Goal: Book appointment/travel/reservation

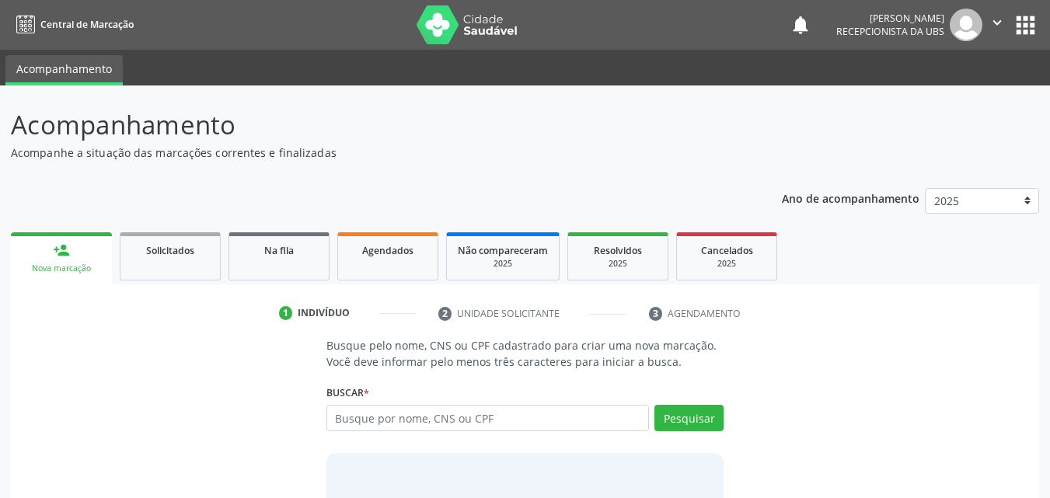
click at [378, 411] on input "text" at bounding box center [488, 418] width 323 height 26
type input "13794935446"
click at [674, 425] on button "Pesquisar" at bounding box center [689, 418] width 69 height 26
type input "13794935446"
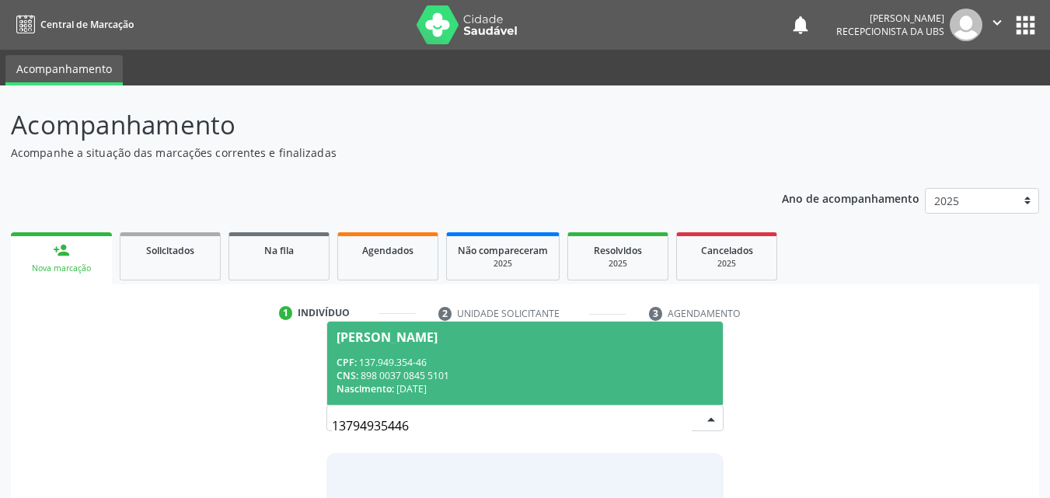
click at [617, 358] on div "CPF: 137.949.354-46" at bounding box center [526, 362] width 378 height 13
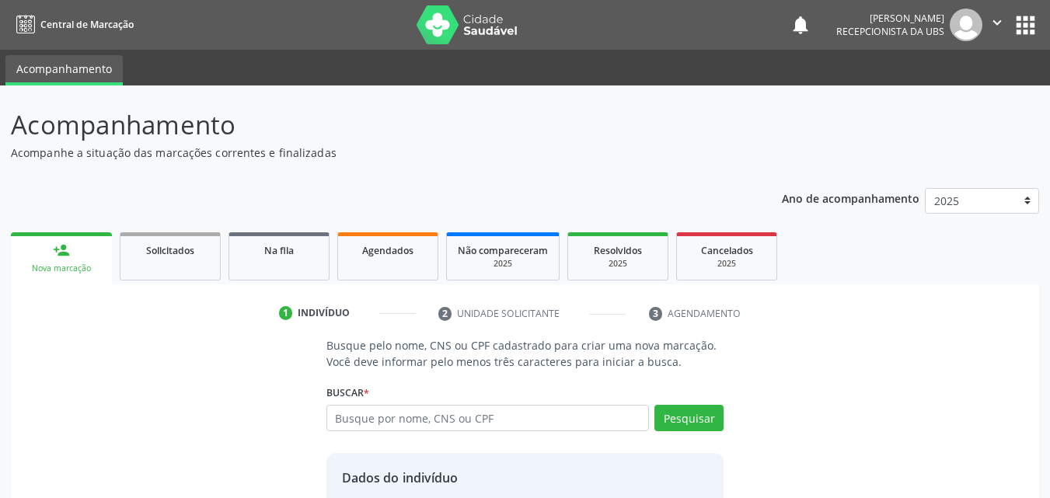
scroll to position [125, 0]
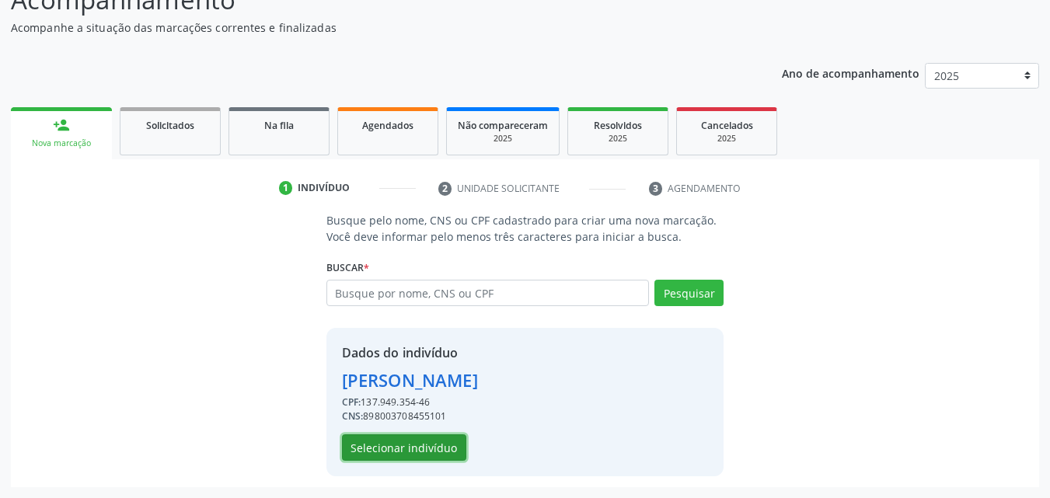
click at [431, 453] on button "Selecionar indivíduo" at bounding box center [404, 448] width 124 height 26
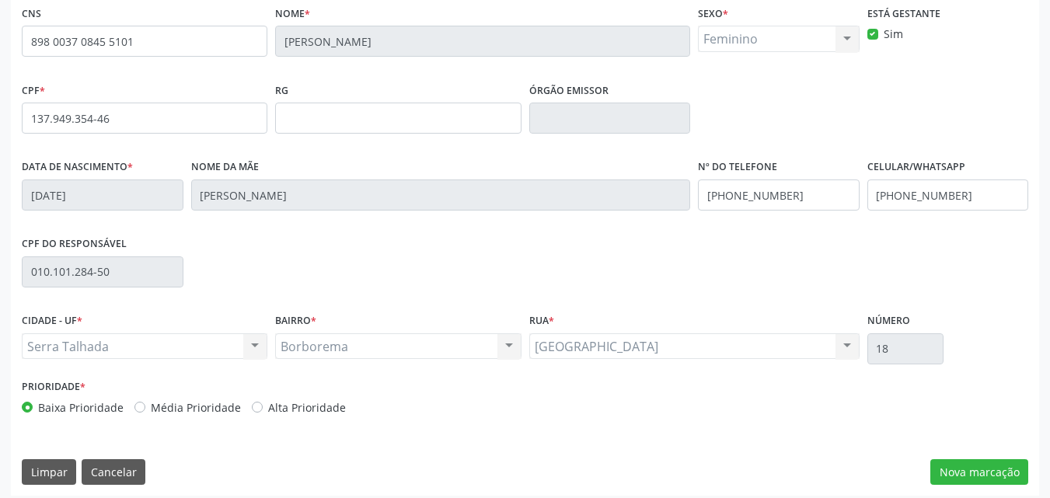
scroll to position [344, 0]
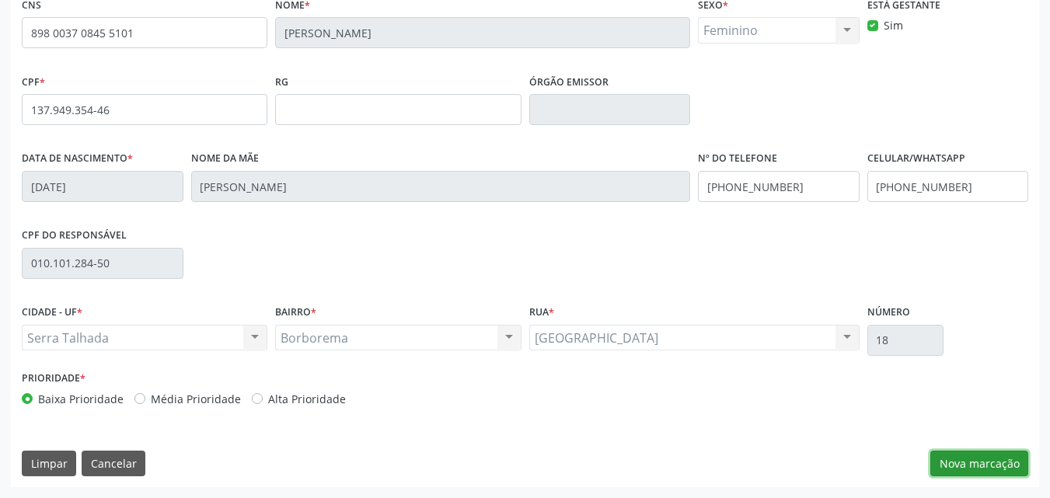
click at [993, 463] on button "Nova marcação" at bounding box center [980, 464] width 98 height 26
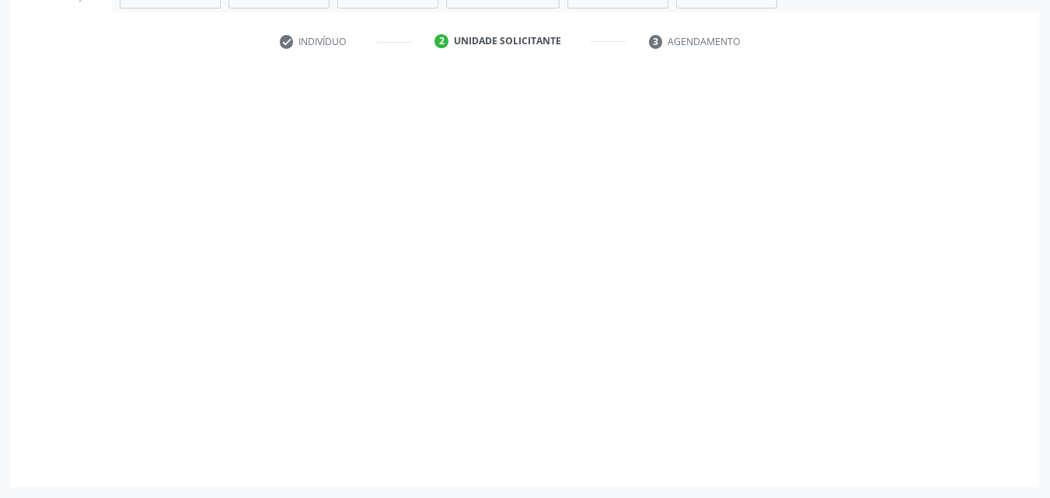
scroll to position [272, 0]
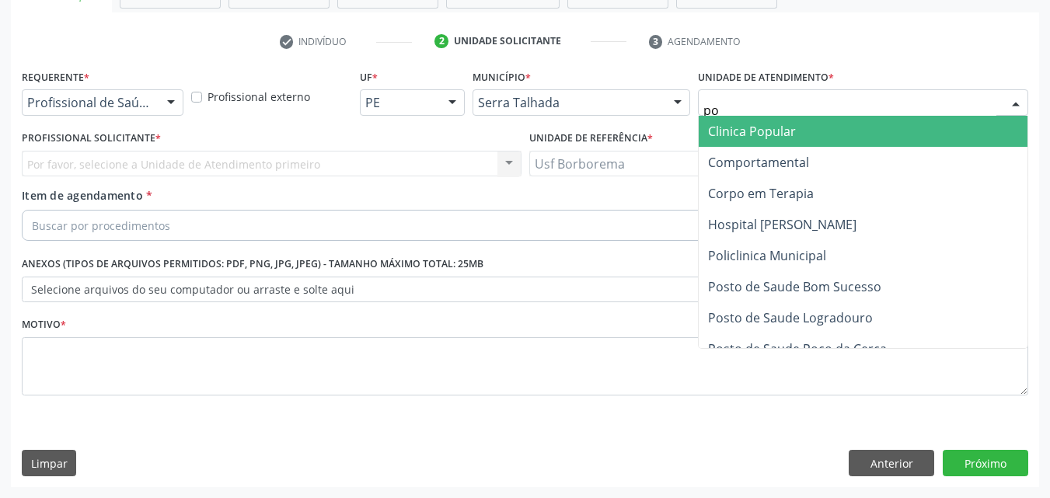
type input "pol"
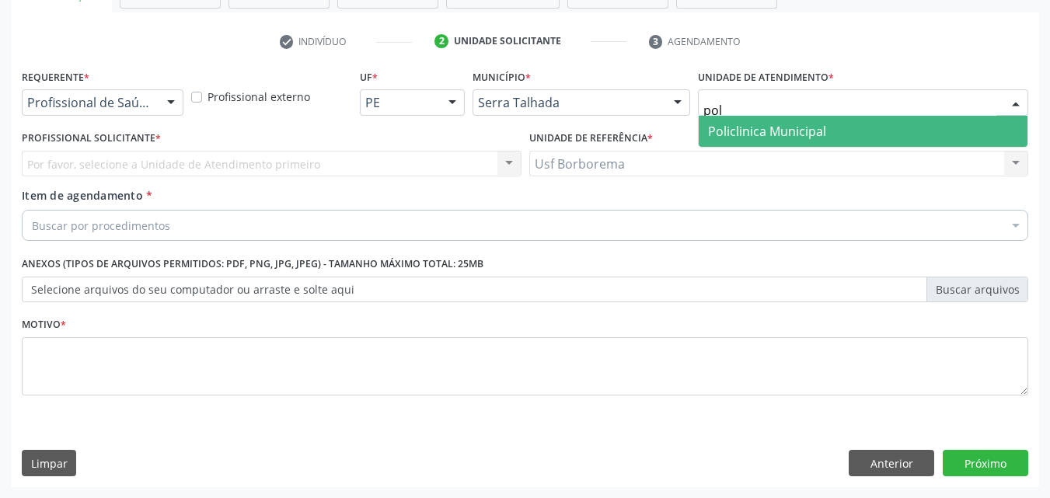
click at [761, 131] on span "Policlinica Municipal" at bounding box center [767, 131] width 118 height 17
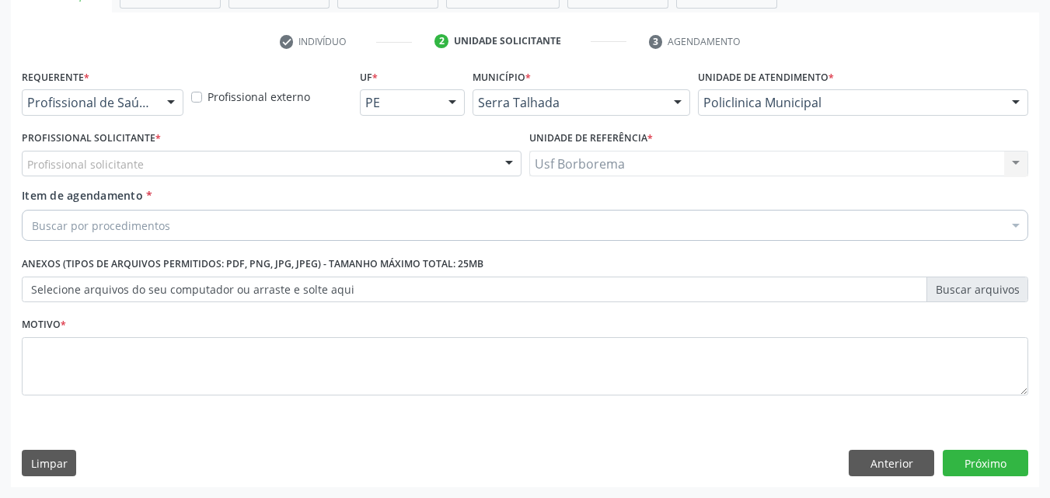
click at [334, 152] on div "Profissional solicitante" at bounding box center [272, 164] width 500 height 26
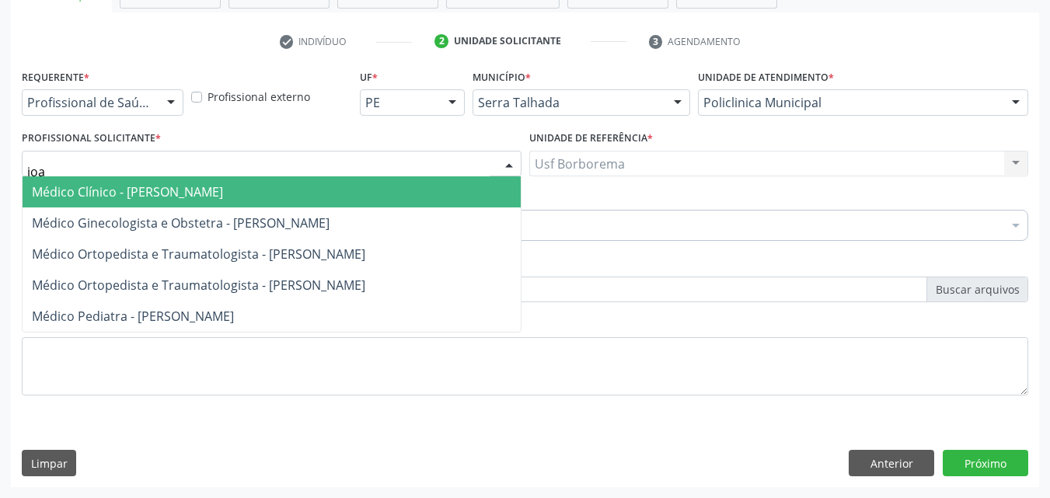
type input "joao"
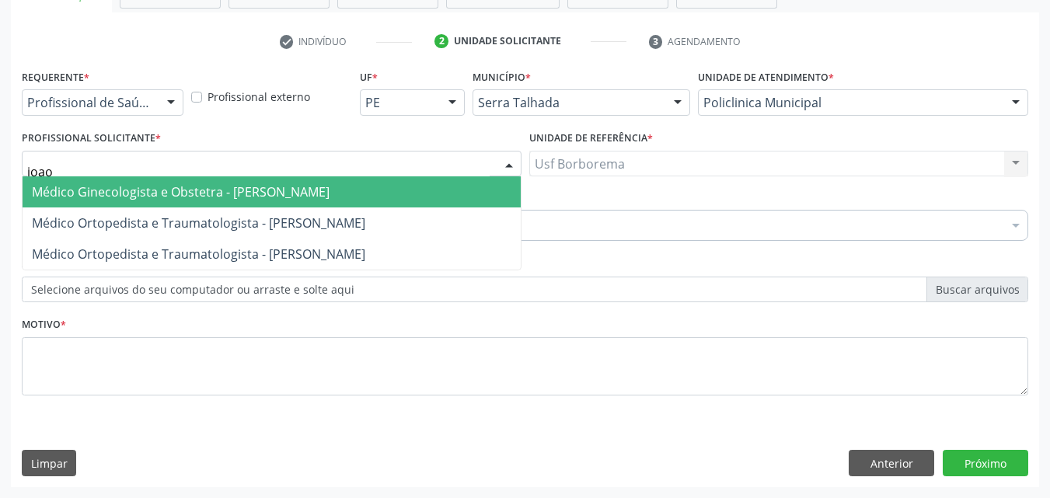
click at [330, 189] on span "Médico Ginecologista e Obstetra - [PERSON_NAME]" at bounding box center [181, 192] width 298 height 17
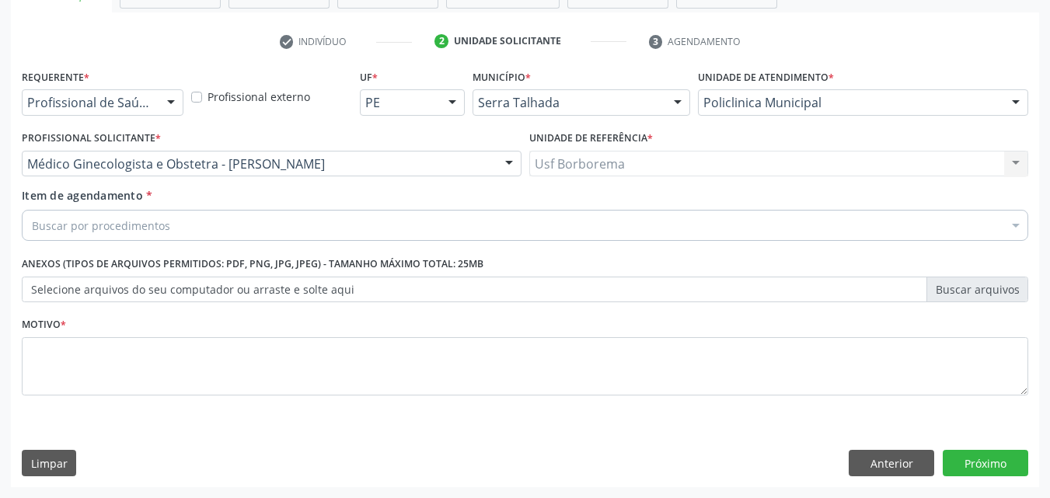
click at [317, 225] on div "Buscar por procedimentos" at bounding box center [525, 225] width 1007 height 31
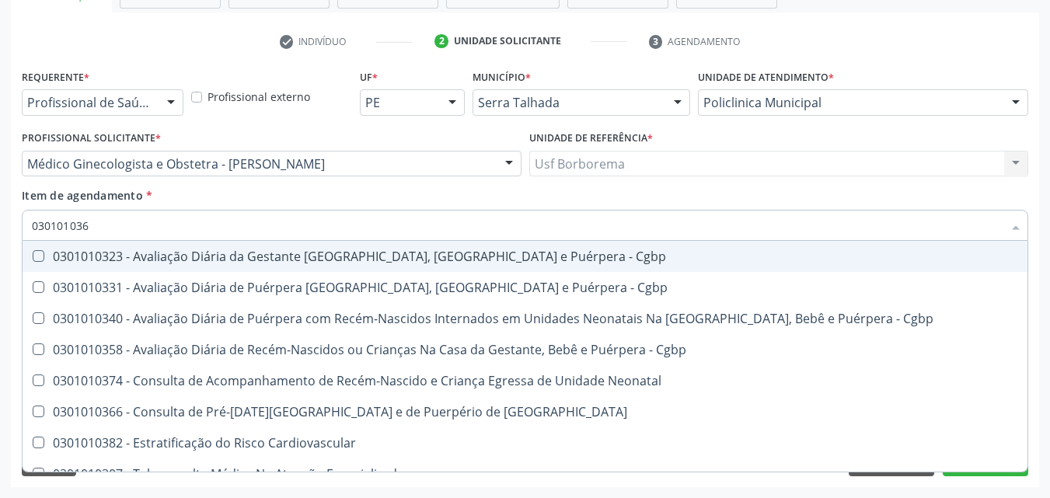
type input "0301010366"
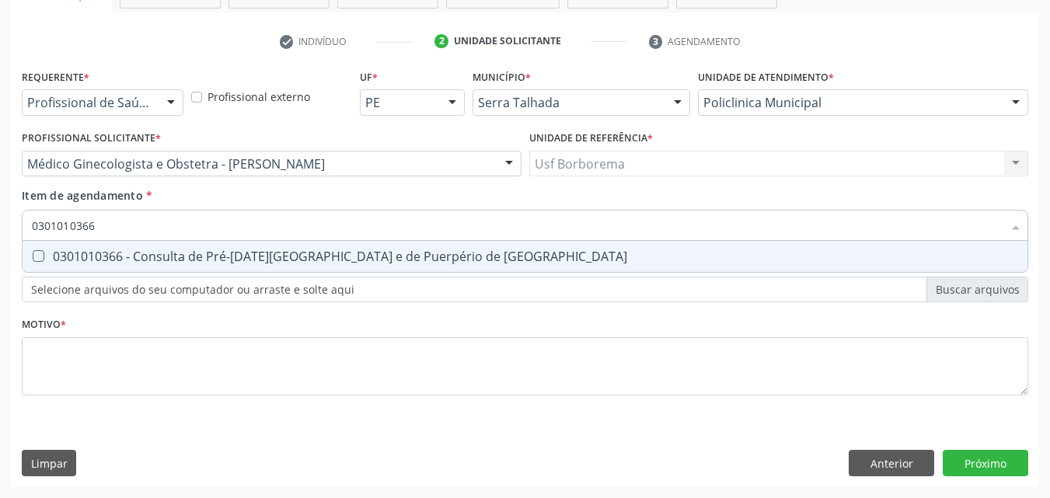
click at [331, 259] on div "0301010366 - Consulta de Pré-[DATE][GEOGRAPHIC_DATA] e de Puerpério de [GEOGRAP…" at bounding box center [525, 256] width 987 height 12
checkbox Risco "true"
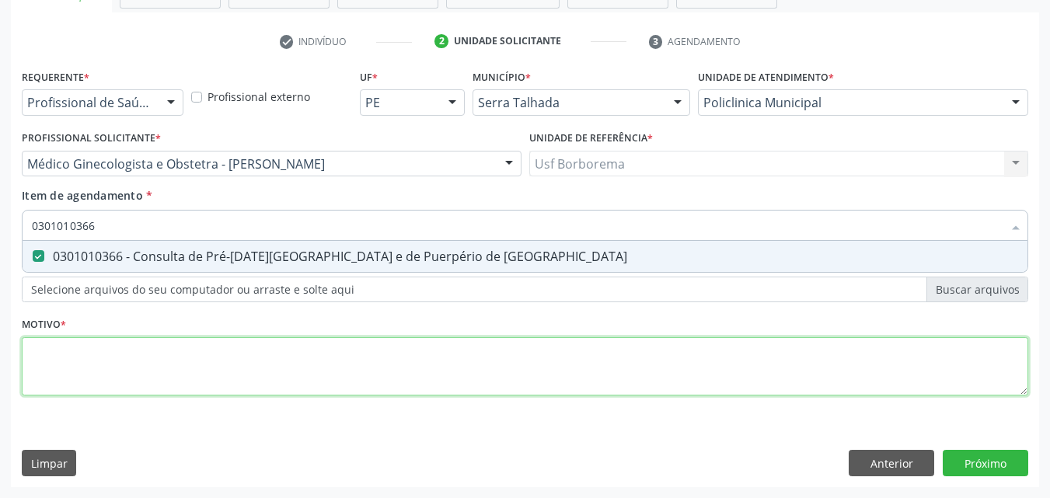
click at [295, 371] on div "Requerente * Profissional de Saúde Profissional de Saúde Paciente Nenhum result…" at bounding box center [525, 241] width 1007 height 352
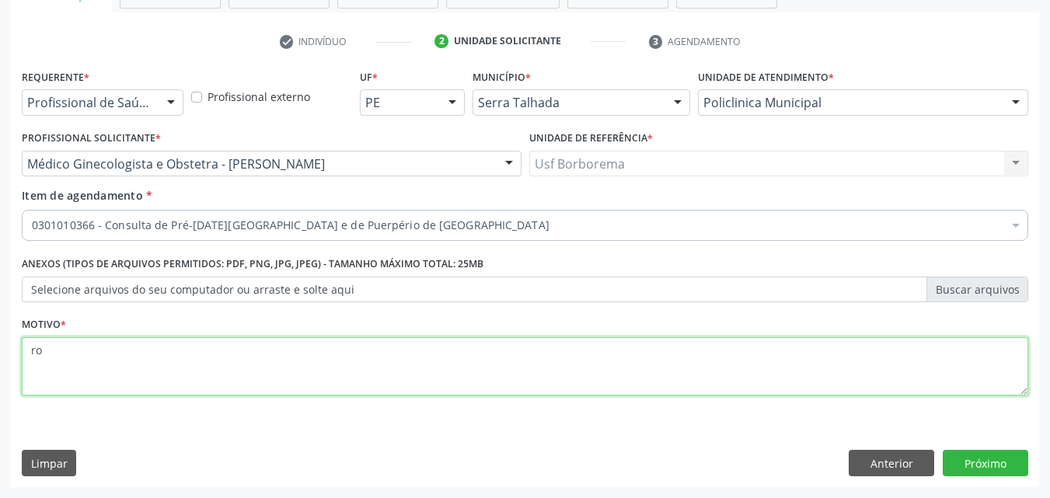
type textarea "r"
type textarea "gestante"
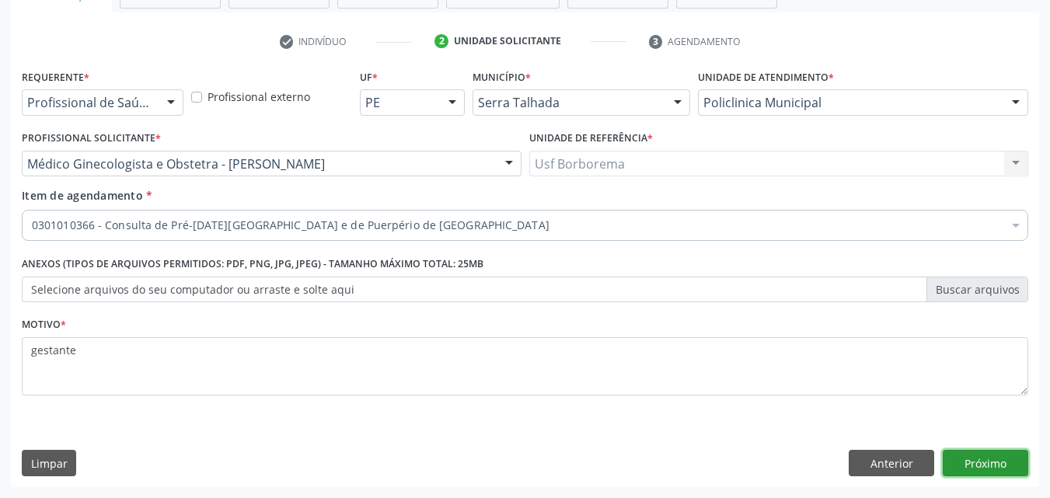
click at [992, 454] on button "Próximo" at bounding box center [986, 463] width 86 height 26
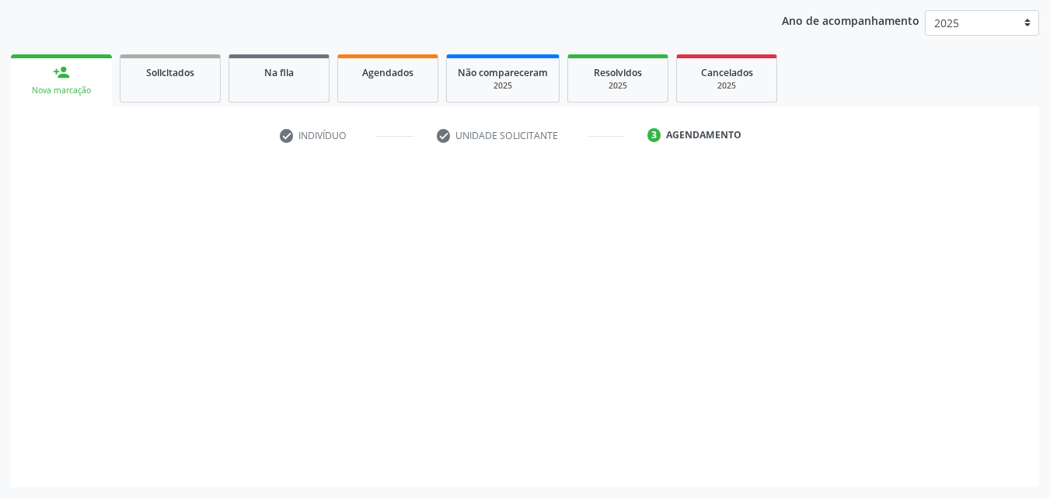
scroll to position [178, 0]
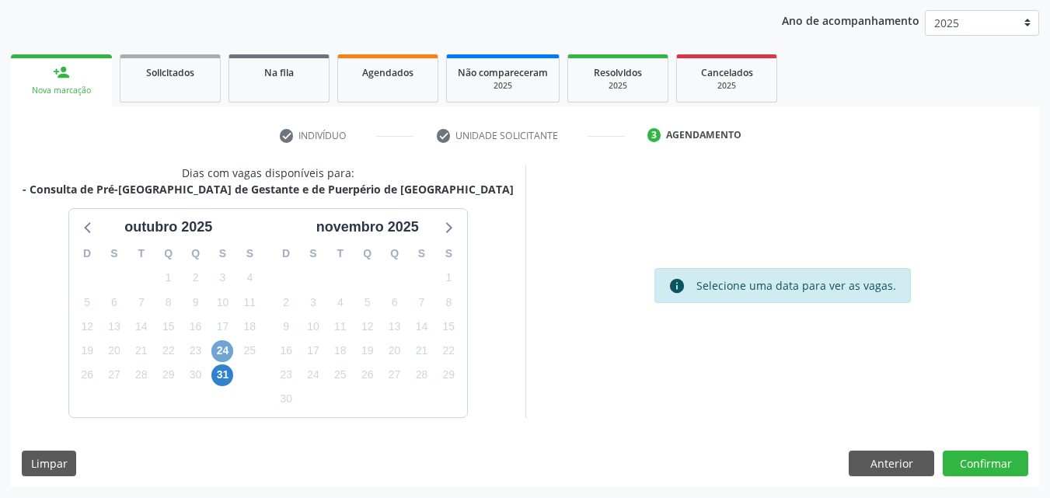
click at [221, 345] on span "24" at bounding box center [222, 352] width 22 height 22
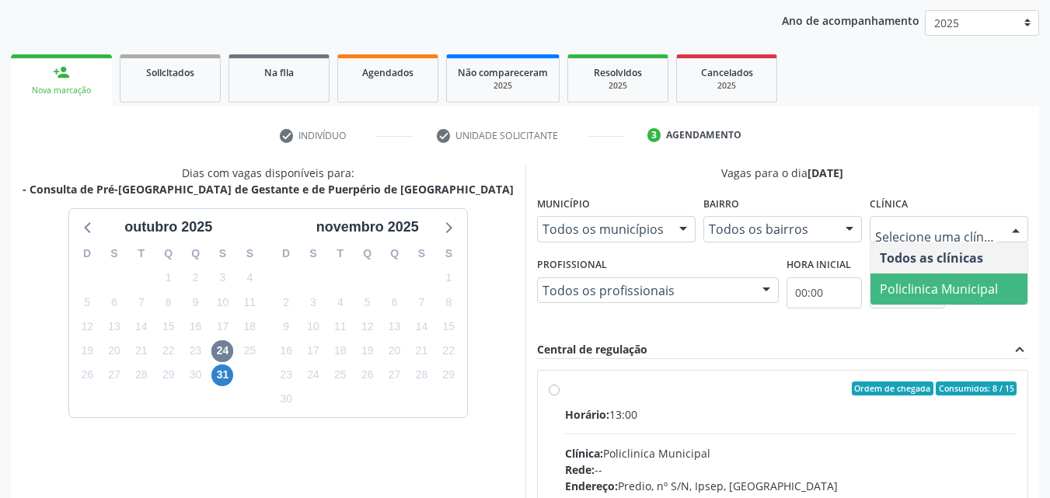
click at [963, 281] on span "Policlinica Municipal" at bounding box center [939, 289] width 118 height 17
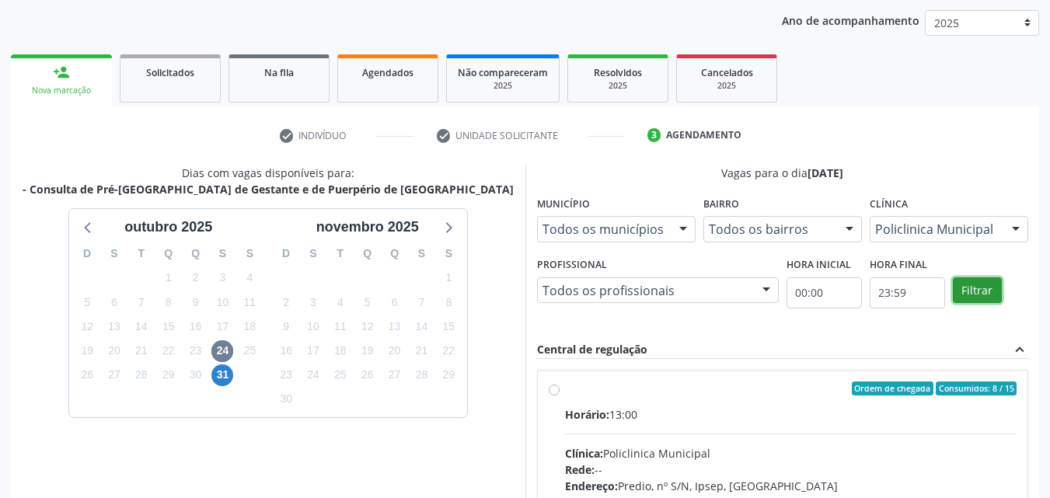
click at [981, 283] on button "Filtrar" at bounding box center [977, 291] width 49 height 26
drag, startPoint x: 981, startPoint y: 283, endPoint x: 938, endPoint y: 285, distance: 43.6
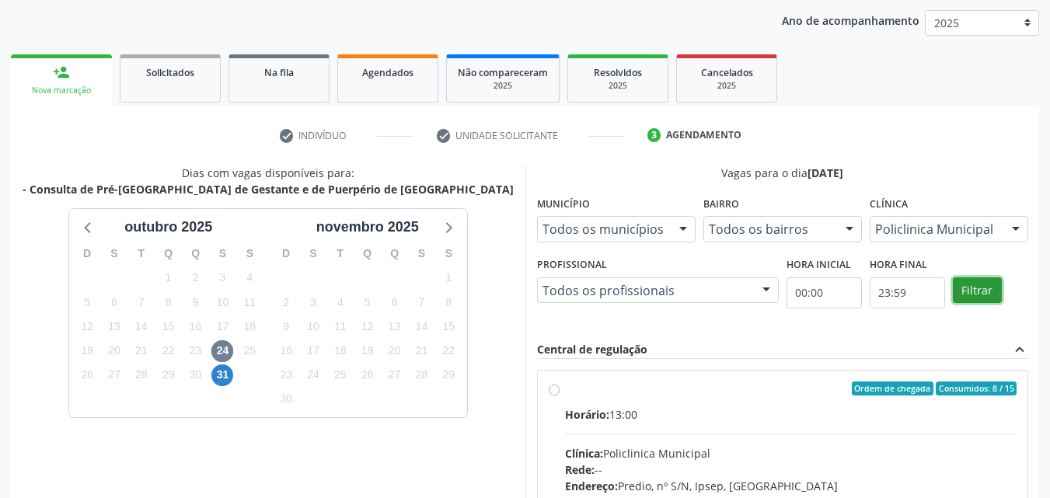
click at [981, 284] on button "Filtrar" at bounding box center [977, 291] width 49 height 26
click at [565, 389] on label "Ordem de chegada Consumidos: 8 / 15 Horário: 13:00 Clínica: Policlinica Municip…" at bounding box center [791, 501] width 453 height 239
click at [557, 389] on input "Ordem de chegada Consumidos: 8 / 15 Horário: 13:00 Clínica: Policlinica Municip…" at bounding box center [554, 389] width 11 height 14
radio input "true"
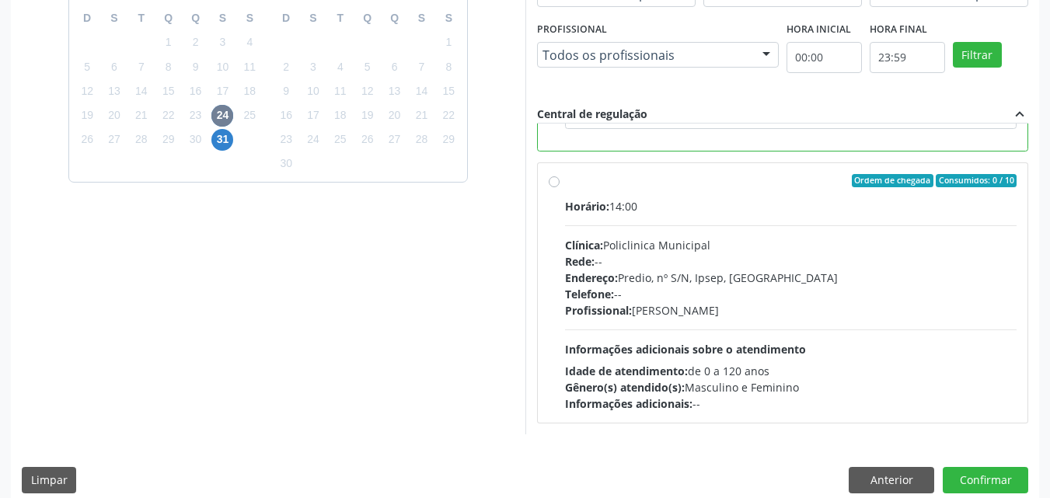
scroll to position [431, 0]
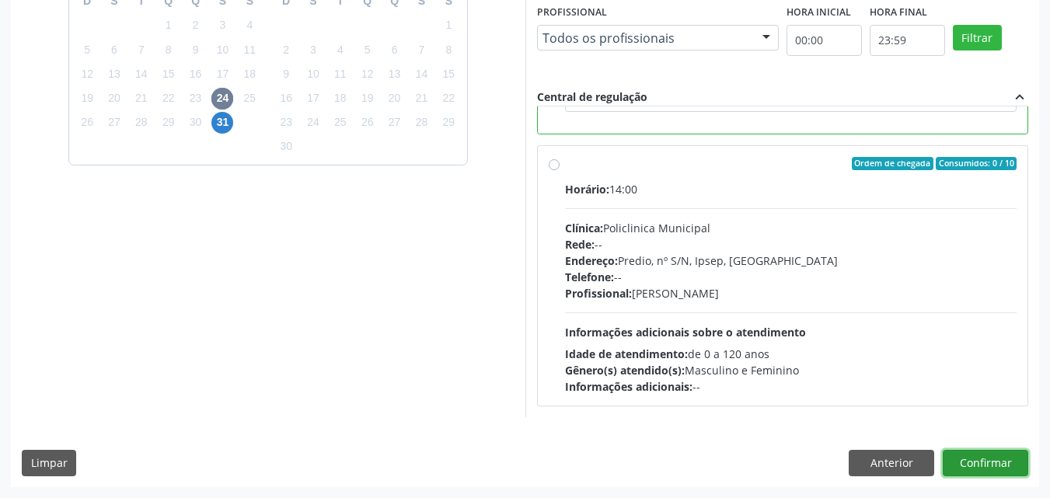
click at [1003, 460] on button "Confirmar" at bounding box center [986, 463] width 86 height 26
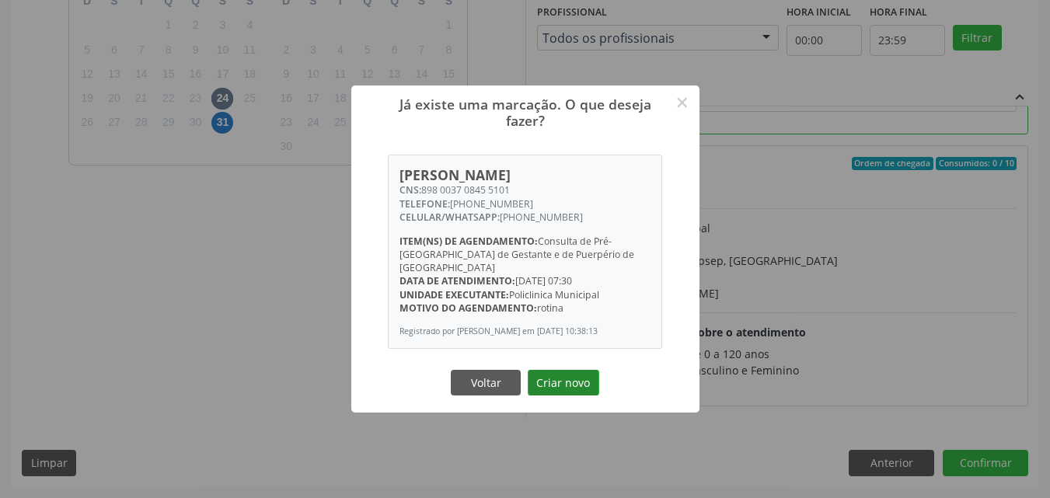
click at [561, 380] on button "Criar novo" at bounding box center [564, 383] width 72 height 26
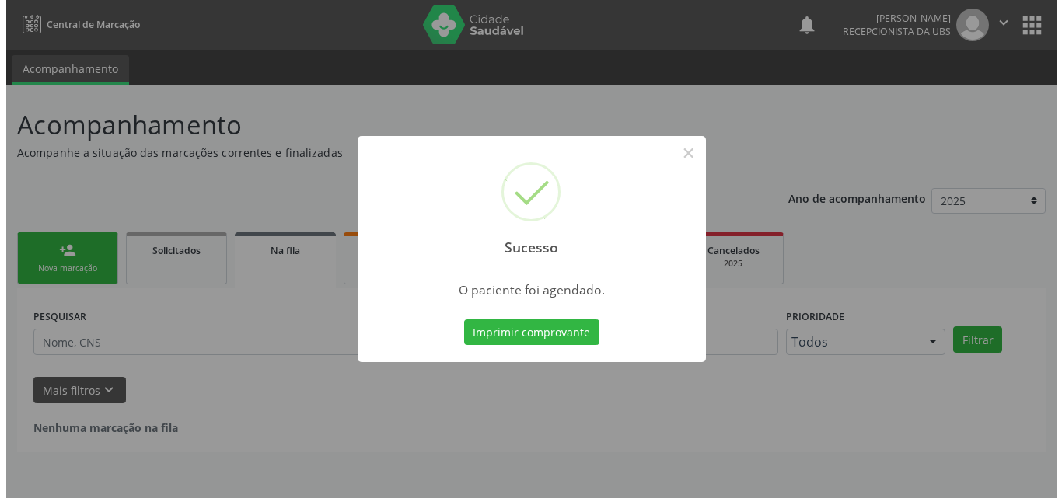
scroll to position [0, 0]
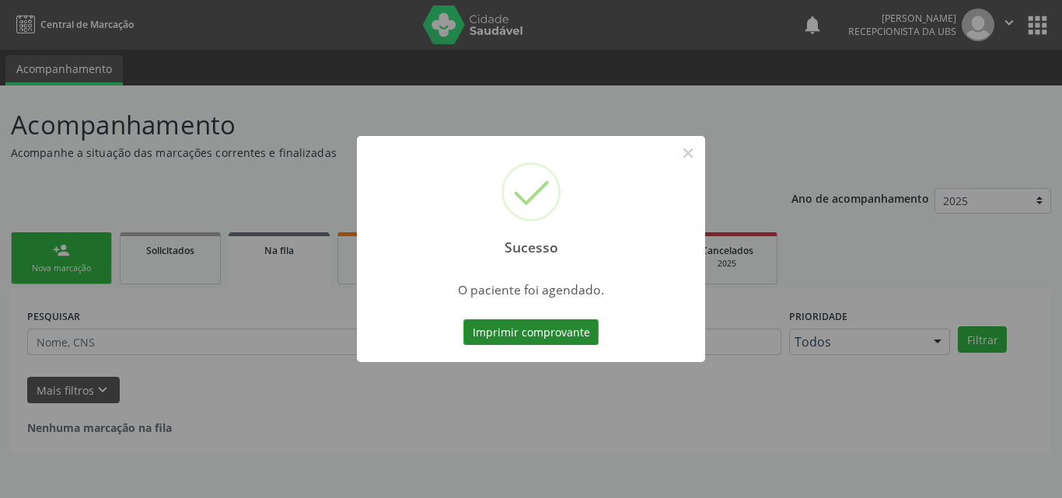
click at [507, 335] on button "Imprimir comprovante" at bounding box center [530, 333] width 135 height 26
